Goal: Task Accomplishment & Management: Complete application form

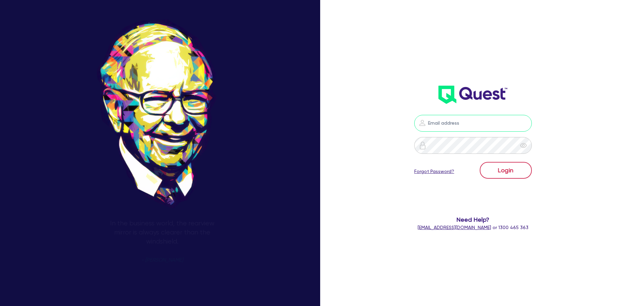
type input "nick.alembakis@quest.finance"
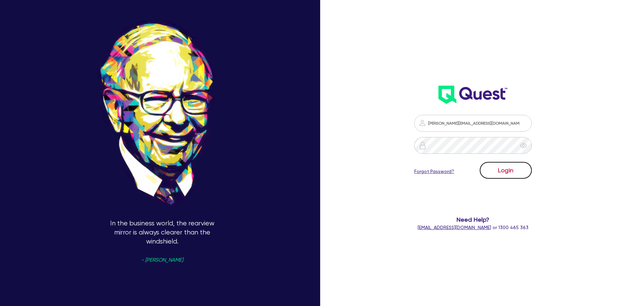
click at [508, 172] on button "Login" at bounding box center [505, 170] width 52 height 17
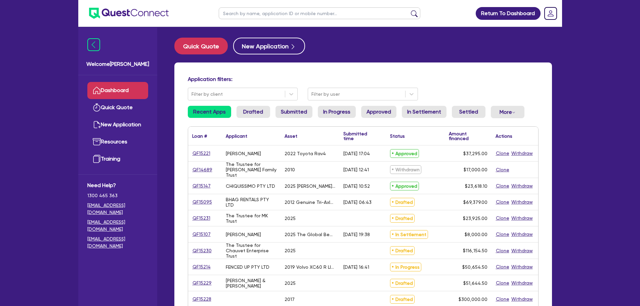
click at [279, 15] on input "text" at bounding box center [319, 13] width 201 height 12
type input "muscle mind"
click at [409, 10] on button "submit" at bounding box center [414, 14] width 11 height 9
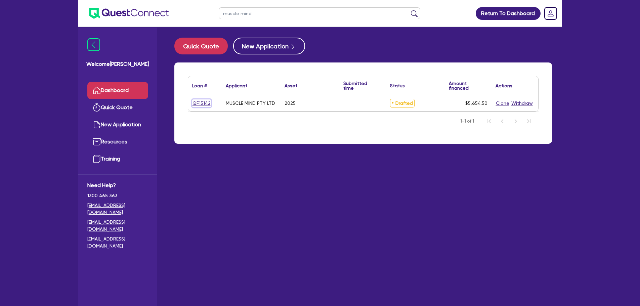
click at [194, 105] on link "QF15142" at bounding box center [201, 103] width 19 height 8
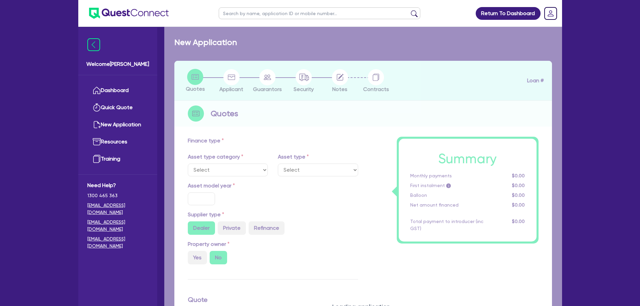
select select "CARS_AND_LIGHT_TRUCKS"
type input "2025"
radio input "true"
type input "5,000"
type input "10"
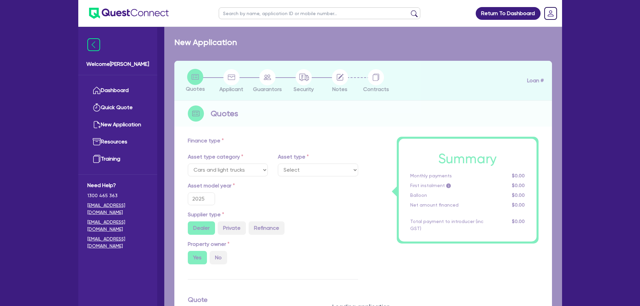
select select "PASSENGER_VEHICLES"
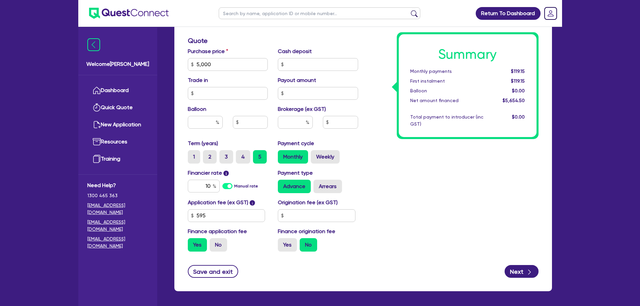
scroll to position [280, 0]
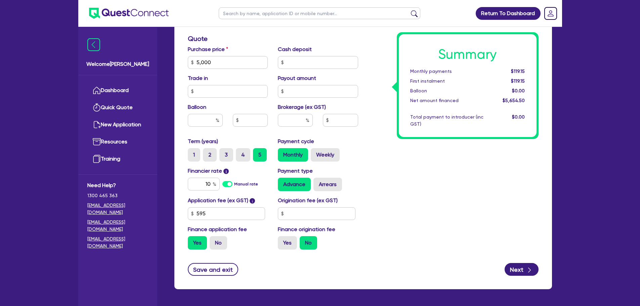
click at [425, 188] on div "Summary Monthly payments $119.15 First instalment $119.15 Balloon $0.00 Net amo…" at bounding box center [453, 58] width 180 height 392
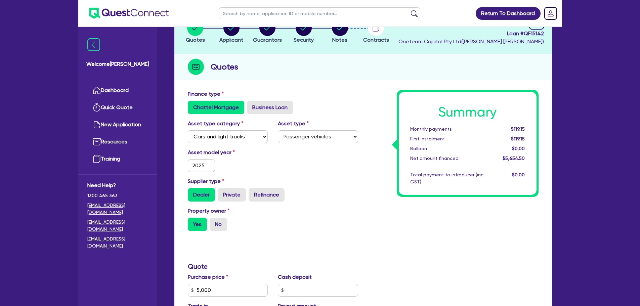
scroll to position [0, 0]
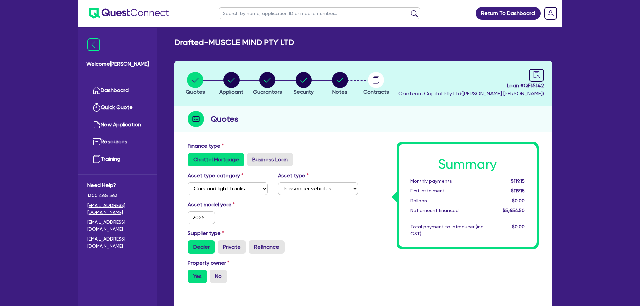
click at [356, 248] on div "Dealer Private Refinance" at bounding box center [273, 246] width 170 height 13
click at [337, 79] on circle "button" at bounding box center [340, 80] width 16 height 16
select select "Other"
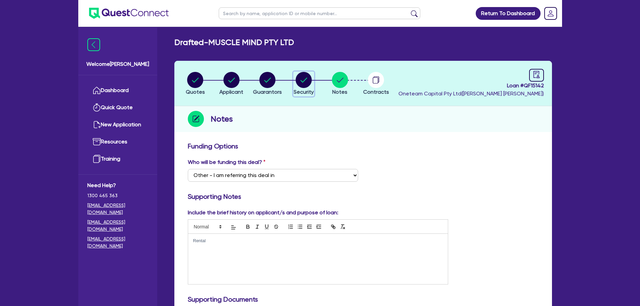
click at [304, 89] on span "Security" at bounding box center [303, 92] width 20 height 6
select select "CARS_AND_LIGHT_TRUCKS"
select select "PASSENGER_VEHICLES"
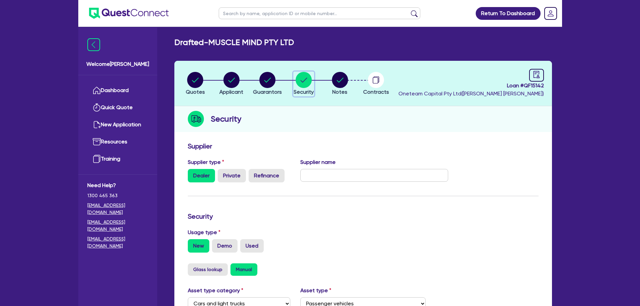
scroll to position [168, 0]
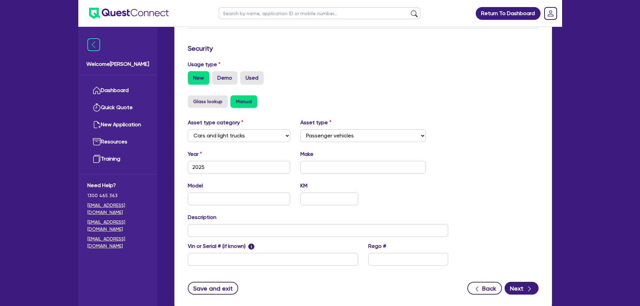
drag, startPoint x: 505, startPoint y: 87, endPoint x: 538, endPoint y: 30, distance: 66.0
click at [505, 87] on div "Usage type New Demo Used" at bounding box center [363, 75] width 361 height 30
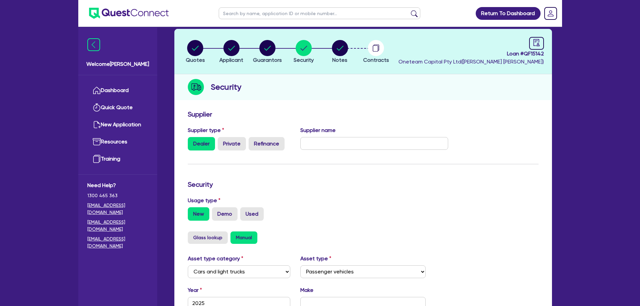
scroll to position [0, 0]
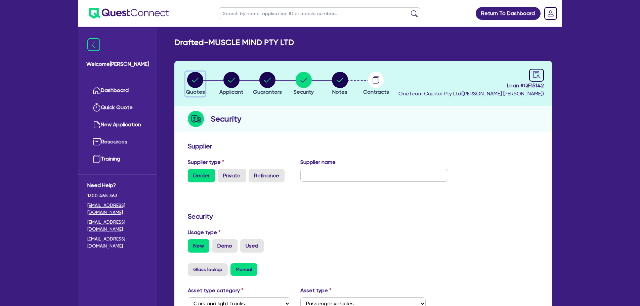
drag, startPoint x: 203, startPoint y: 86, endPoint x: 212, endPoint y: 85, distance: 9.1
click at [203, 86] on icon "button" at bounding box center [195, 80] width 16 height 16
select select "CARS_AND_LIGHT_TRUCKS"
select select "PASSENGER_VEHICLES"
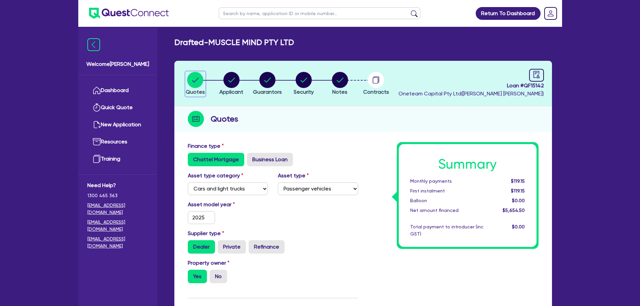
scroll to position [168, 0]
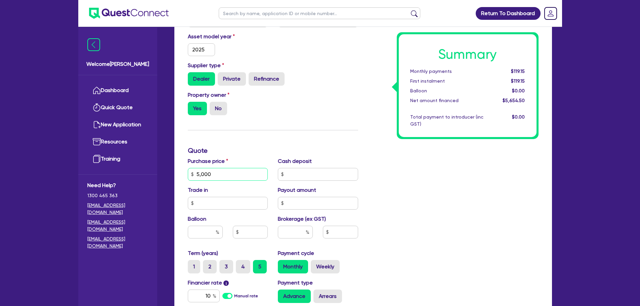
click at [236, 170] on input "5,000" at bounding box center [228, 174] width 80 height 13
type input "45,000"
click at [488, 212] on div "Summary Monthly payments Calculating... First instalment Calculating... Balloon…" at bounding box center [453, 170] width 180 height 392
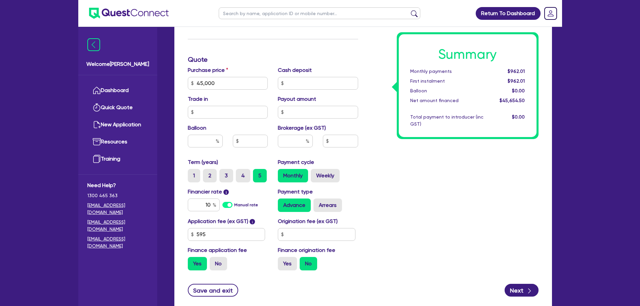
scroll to position [280, 0]
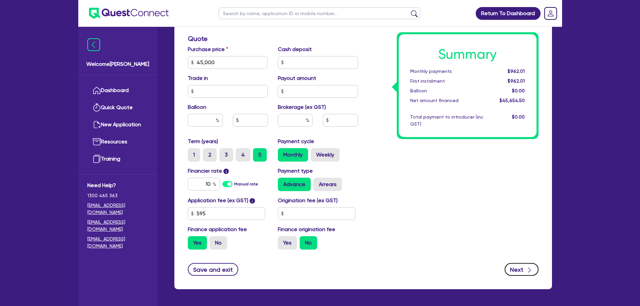
click at [517, 271] on button "Next" at bounding box center [521, 269] width 34 height 13
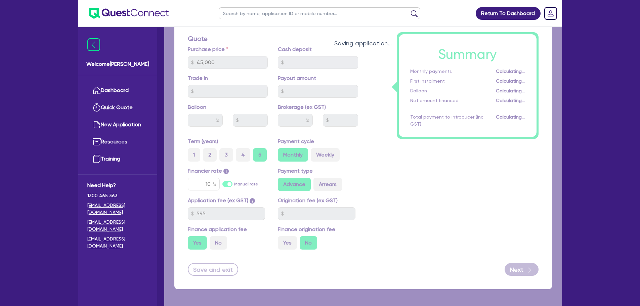
select select "COMPANY"
select select "RENTAL_REAL_ESTATE"
select select "INTANGIBLE_ASSETS"
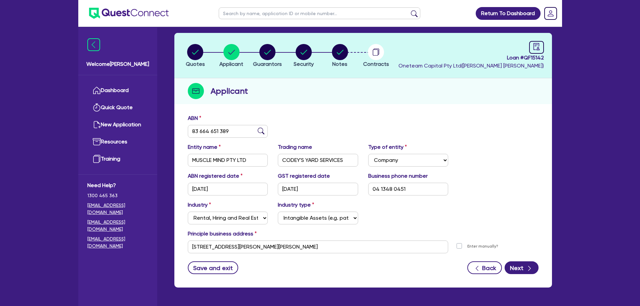
scroll to position [47, 0]
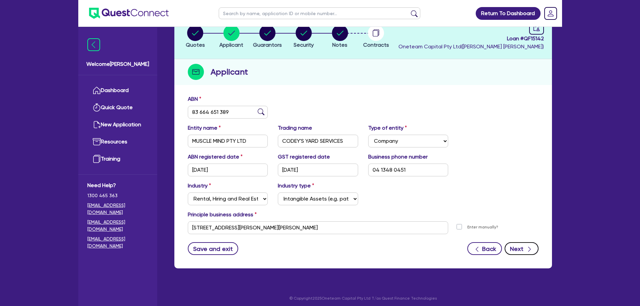
click at [511, 244] on button "Next" at bounding box center [521, 248] width 34 height 13
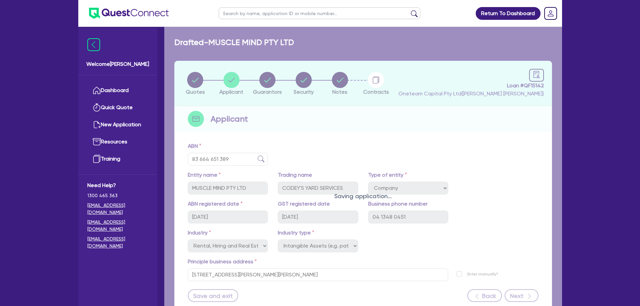
select select "MR"
select select "QLD"
select select "MARRIED"
select select "PROPERTY"
select select "HOUSEHOLD_PERSONAL"
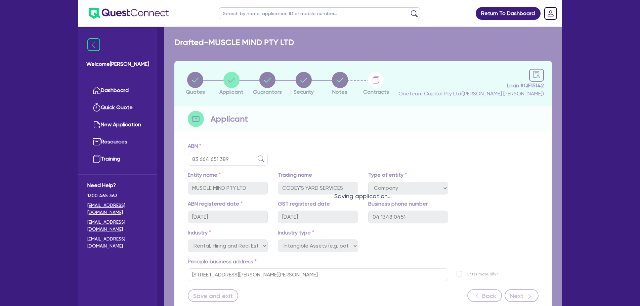
select select "CASH"
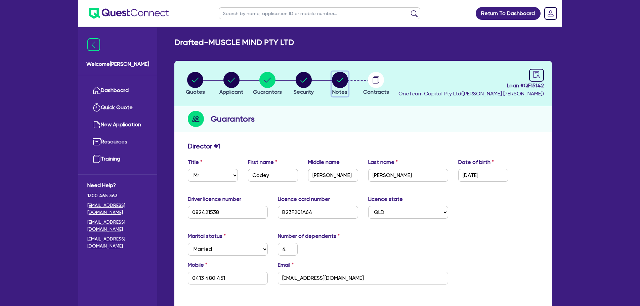
click at [344, 81] on circle "button" at bounding box center [340, 80] width 16 height 16
select select "Other"
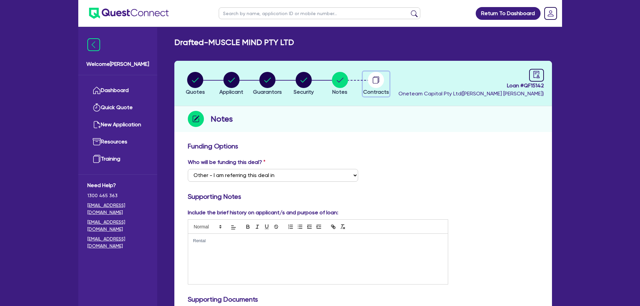
click at [378, 82] on icon "button" at bounding box center [375, 80] width 5 height 6
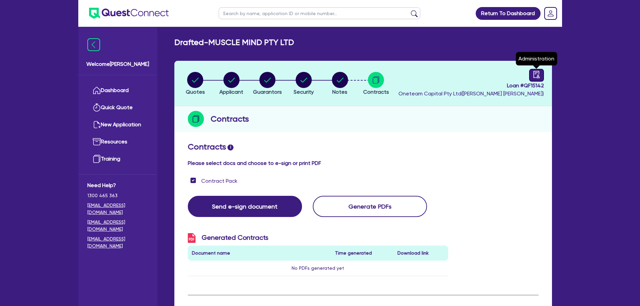
click at [534, 72] on icon "audit" at bounding box center [535, 74] width 7 height 7
select select "DRAFTED_NEW"
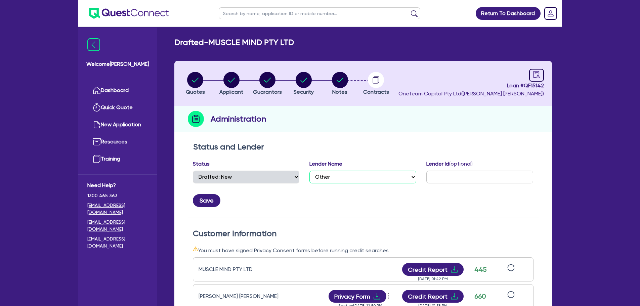
click at [334, 175] on select "Select AAMF AFS Alex Bank Angle Finance Azora Banjo BigStone BOQ Finance Brande…" at bounding box center [362, 177] width 107 height 13
click at [309, 171] on select "Select AAMF AFS Alex Bank Angle Finance Azora Banjo BigStone BOQ Finance Brande…" at bounding box center [362, 177] width 107 height 13
click at [353, 174] on select "Select AAMF AFS Alex Bank Angle Finance Azora Banjo BigStone BOQ Finance Brande…" at bounding box center [362, 177] width 107 height 13
select select "Shift"
click at [309, 171] on select "Select AAMF AFS Alex Bank Angle Finance Azora Banjo BigStone BOQ Finance Brande…" at bounding box center [362, 177] width 107 height 13
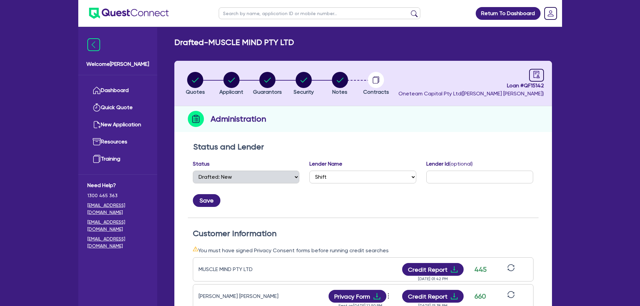
click at [402, 143] on h2 "Status and Lender" at bounding box center [363, 147] width 340 height 10
click at [450, 178] on input "text" at bounding box center [479, 177] width 107 height 13
paste input "APP-0000160120"
type input "APP-0000160120"
click at [533, 71] on icon "audit" at bounding box center [536, 74] width 6 height 7
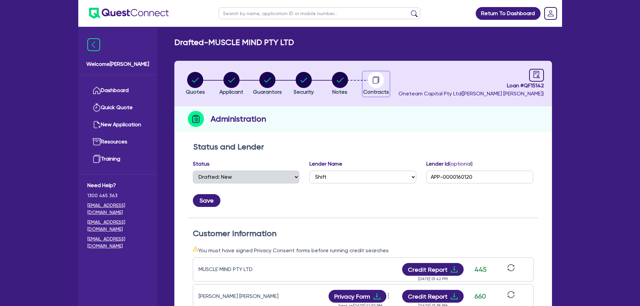
click at [371, 84] on circle "button" at bounding box center [376, 80] width 16 height 16
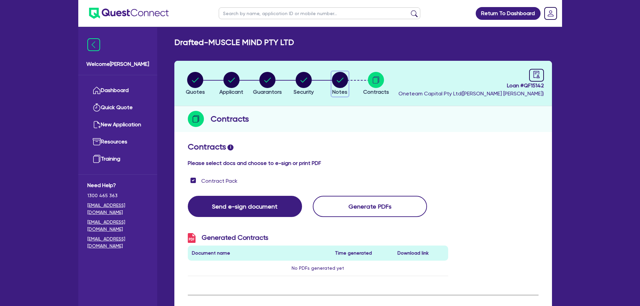
click at [333, 80] on circle "button" at bounding box center [340, 80] width 16 height 16
select select "Other"
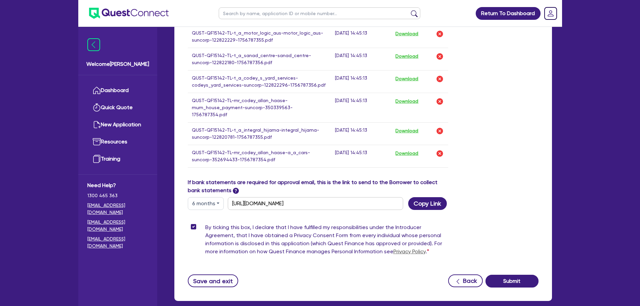
scroll to position [695, 0]
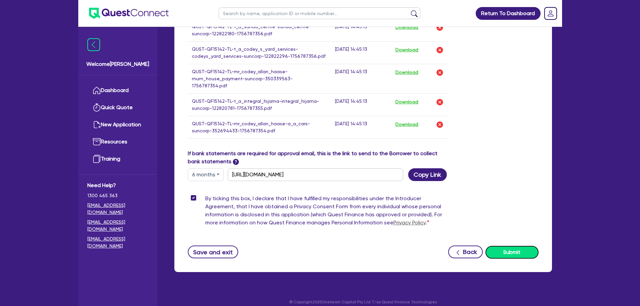
click at [519, 246] on button "Submit" at bounding box center [511, 252] width 53 height 13
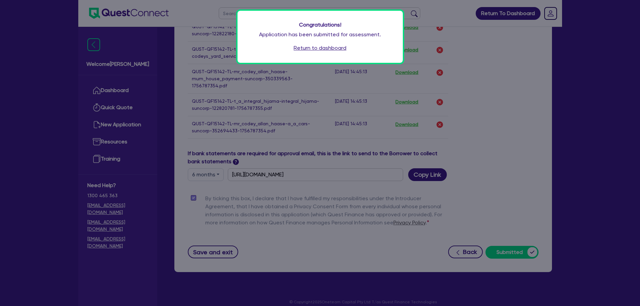
click at [327, 41] on div "Congratulations! Application has been submitted for assessment. Return to dashb…" at bounding box center [319, 37] width 165 height 52
click at [329, 47] on link "Return to dashboard" at bounding box center [319, 48] width 53 height 8
